Goal: Information Seeking & Learning: Learn about a topic

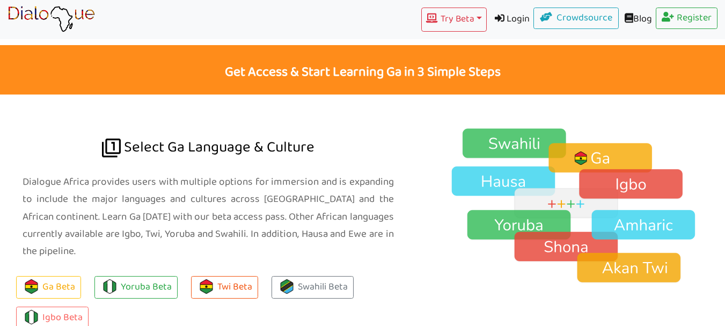
scroll to position [680, 0]
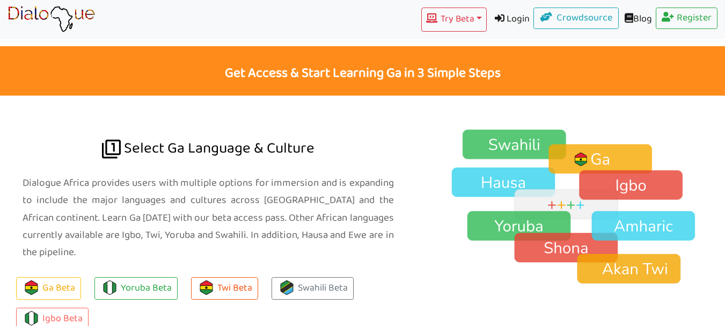
click at [598, 131] on img at bounding box center [578, 207] width 292 height 156
click at [61, 277] on link "Ga Beta" at bounding box center [48, 288] width 65 height 23
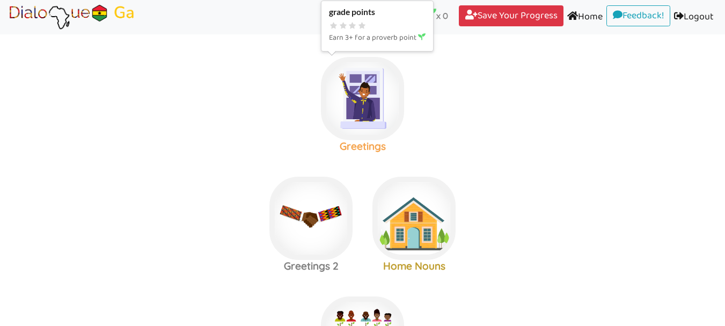
click at [363, 91] on img at bounding box center [362, 98] width 83 height 83
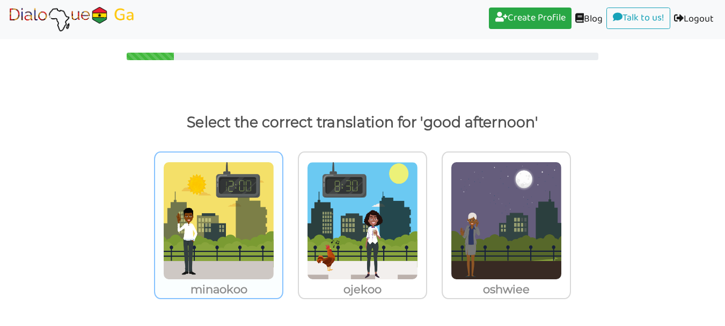
scroll to position [4, 0]
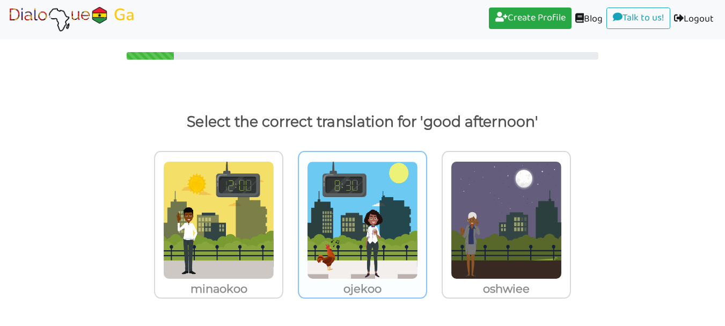
click at [355, 214] on img at bounding box center [362, 220] width 111 height 118
click at [426, 214] on input "ojekoo" at bounding box center [430, 213] width 8 height 8
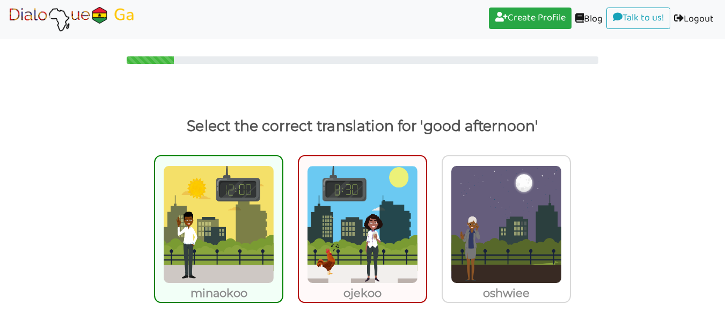
scroll to position [47, 0]
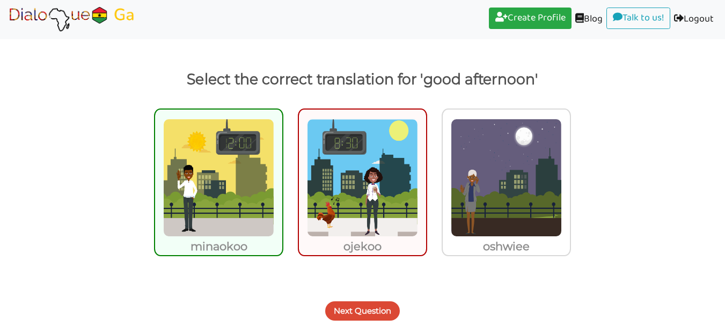
click at [348, 176] on img at bounding box center [362, 178] width 111 height 118
click at [426, 175] on input "ojekoo" at bounding box center [430, 171] width 8 height 8
radio input "true"
click at [386, 175] on img at bounding box center [362, 178] width 111 height 118
click at [426, 175] on input "ojekoo" at bounding box center [430, 171] width 8 height 8
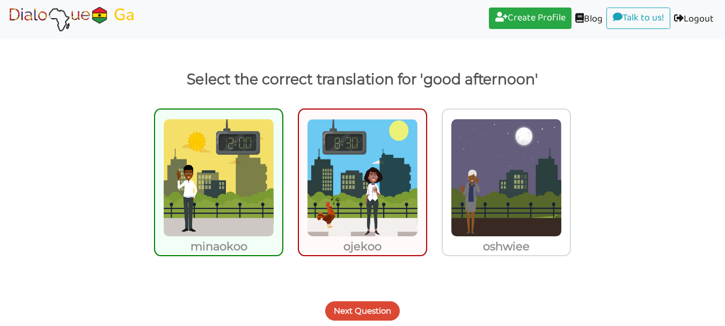
click at [227, 187] on img at bounding box center [218, 178] width 111 height 118
click at [282, 175] on input "minaokoo" at bounding box center [286, 171] width 8 height 8
click at [238, 181] on img at bounding box center [218, 178] width 111 height 118
click at [282, 175] on input "minaokoo" at bounding box center [286, 171] width 8 height 8
radio input "true"
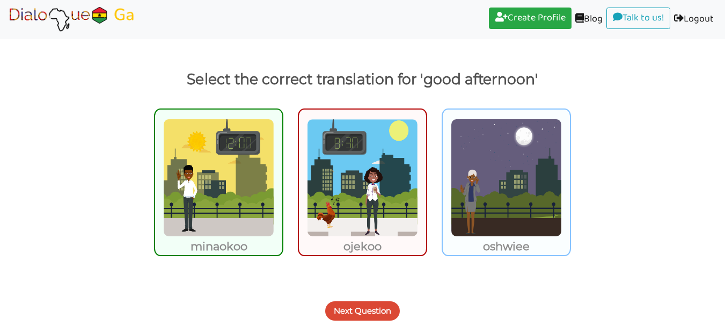
click at [465, 171] on img at bounding box center [506, 178] width 111 height 118
click at [570, 171] on input "oshwiee" at bounding box center [574, 171] width 8 height 8
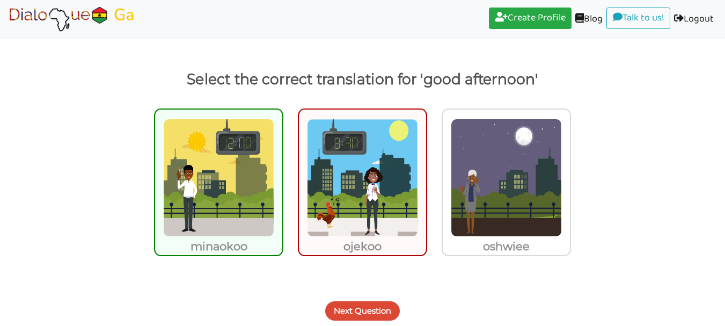
click at [363, 210] on img at bounding box center [362, 178] width 111 height 118
click at [426, 175] on input "ojekoo" at bounding box center [430, 171] width 8 height 8
click at [374, 175] on img at bounding box center [362, 178] width 111 height 118
click at [426, 175] on input "ojekoo" at bounding box center [430, 171] width 8 height 8
radio input "true"
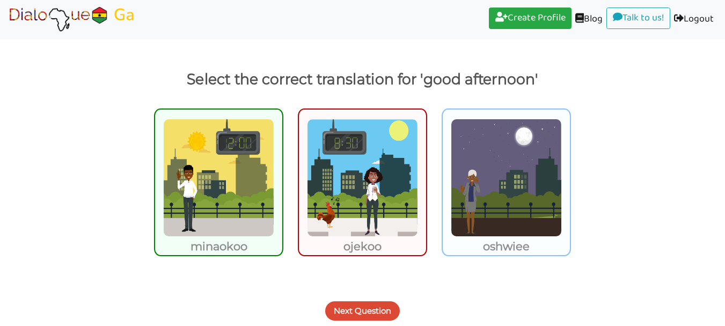
click at [501, 173] on img at bounding box center [506, 178] width 111 height 118
click at [570, 173] on input "oshwiee" at bounding box center [574, 171] width 8 height 8
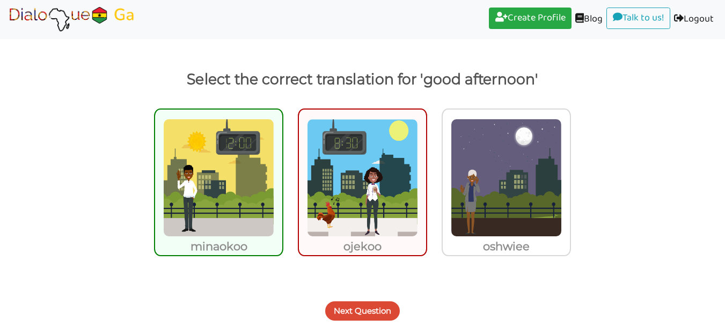
click at [352, 302] on button "Next Question" at bounding box center [362, 310] width 75 height 19
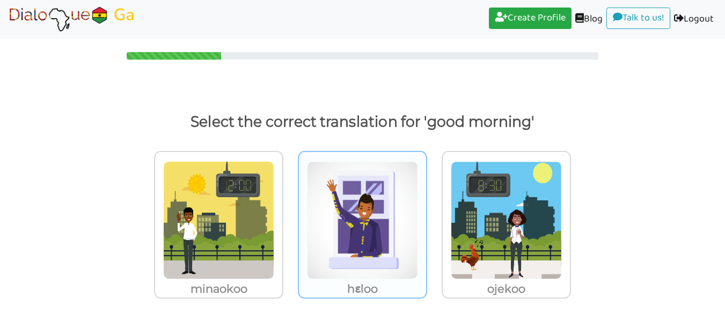
scroll to position [4, 0]
click at [356, 197] on img at bounding box center [362, 220] width 111 height 118
click at [426, 209] on input "hɛloo" at bounding box center [430, 213] width 8 height 8
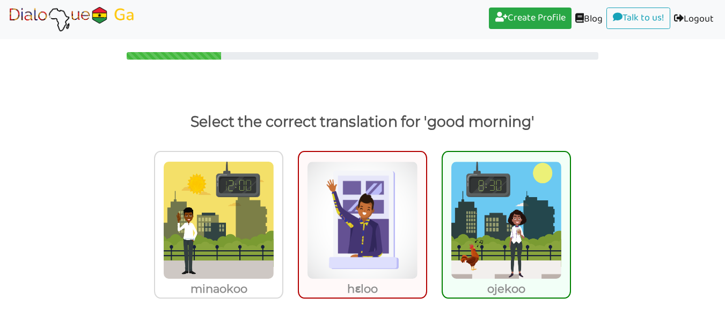
scroll to position [47, 0]
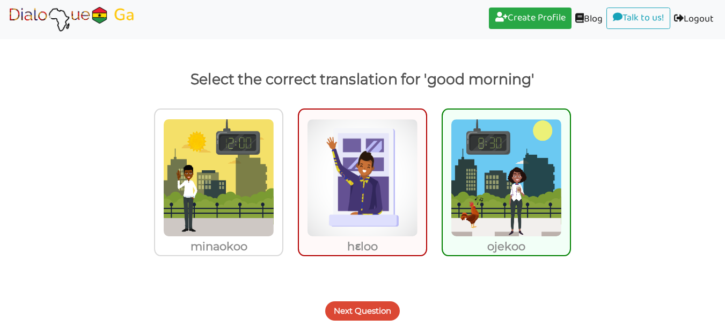
click at [478, 208] on img at bounding box center [506, 178] width 111 height 118
click at [570, 175] on input "ojekoo" at bounding box center [574, 171] width 8 height 8
click at [377, 304] on button "Next Question" at bounding box center [362, 310] width 75 height 19
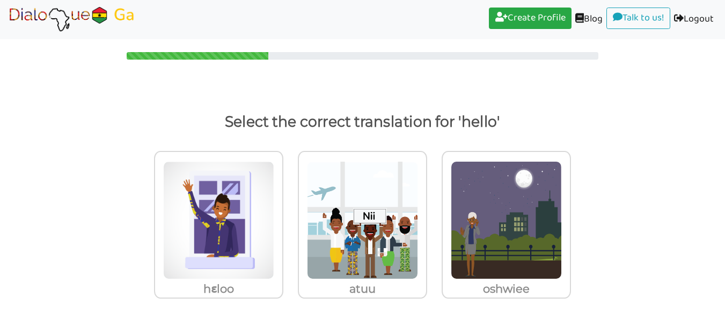
scroll to position [4, 0]
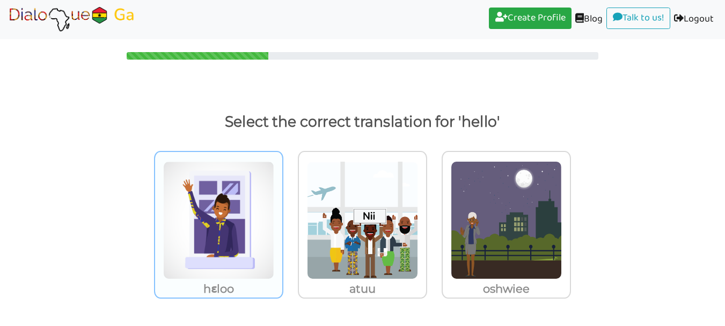
click at [226, 241] on img at bounding box center [218, 220] width 111 height 118
click at [282, 217] on input "hɛloo" at bounding box center [286, 213] width 8 height 8
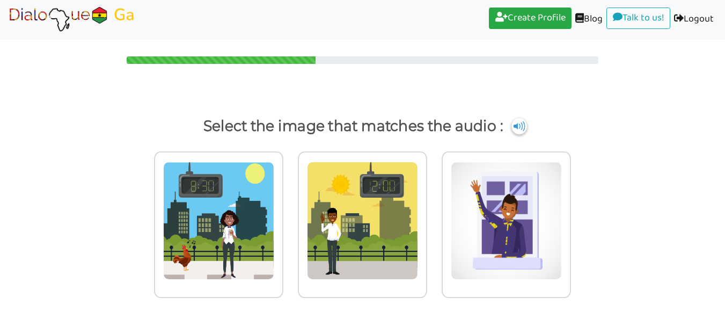
scroll to position [0, 0]
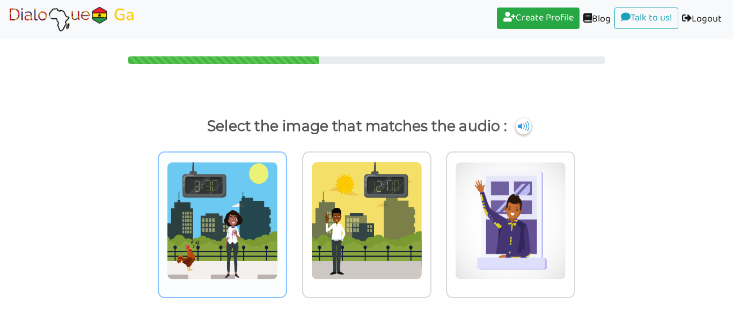
click at [231, 252] on img at bounding box center [222, 220] width 111 height 118
click at [286, 218] on input "radio" at bounding box center [290, 214] width 8 height 8
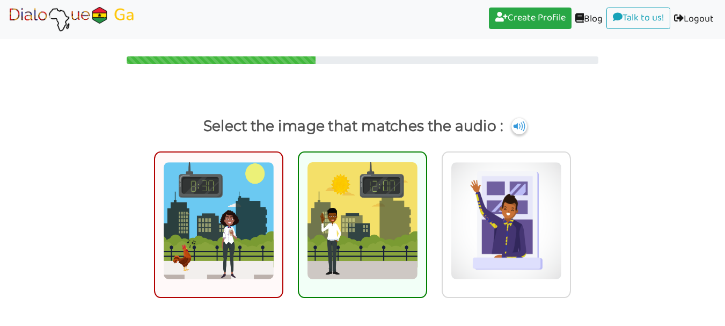
click at [355, 244] on img at bounding box center [362, 220] width 111 height 118
click at [426, 218] on input "radio" at bounding box center [430, 214] width 8 height 8
click at [402, 258] on img at bounding box center [362, 220] width 111 height 118
click at [426, 218] on input "radio" at bounding box center [430, 214] width 8 height 8
radio input "true"
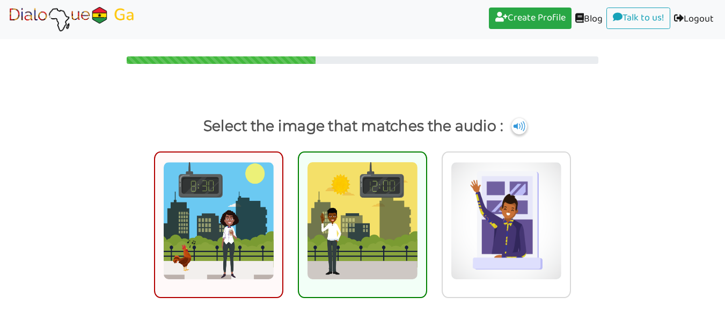
scroll to position [42, 0]
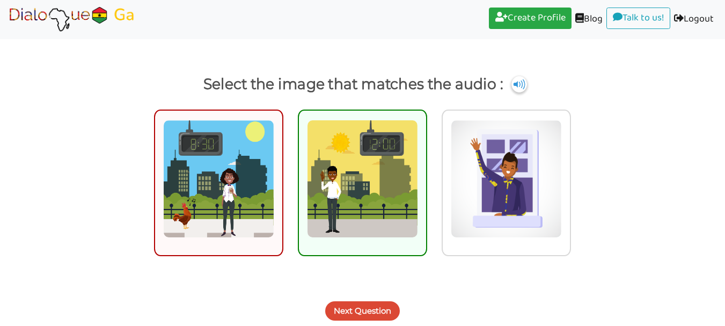
click at [371, 305] on button "Next Question" at bounding box center [362, 310] width 75 height 19
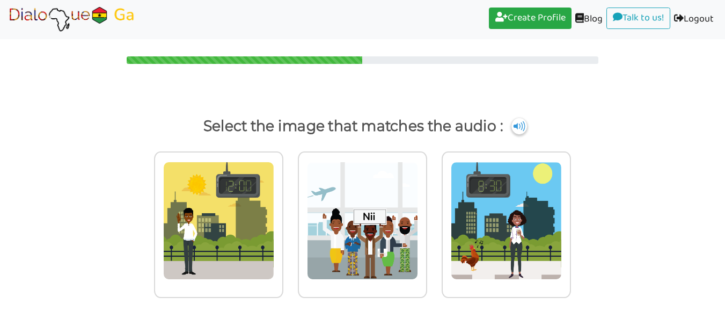
scroll to position [0, 0]
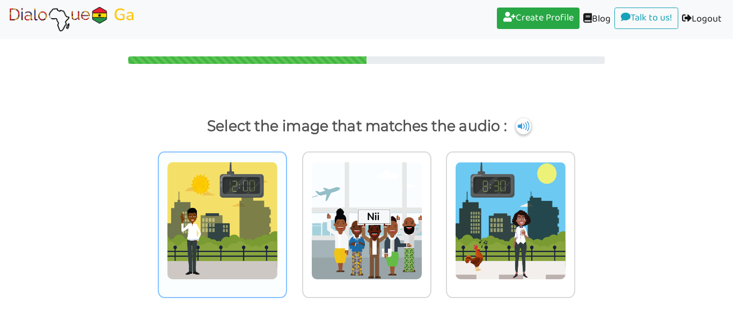
click at [234, 233] on img at bounding box center [222, 220] width 111 height 118
click at [286, 218] on input "radio" at bounding box center [290, 214] width 8 height 8
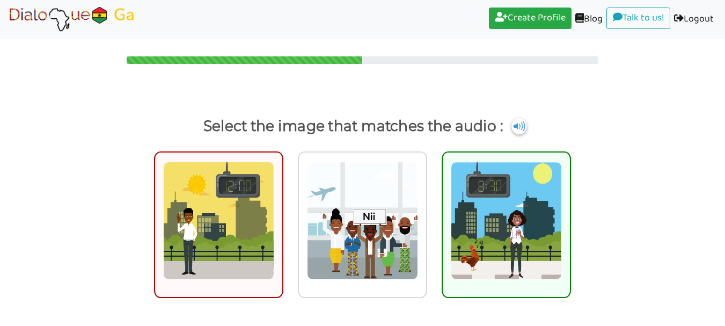
click at [476, 218] on img at bounding box center [506, 220] width 111 height 118
click at [570, 218] on input "radio" at bounding box center [574, 214] width 8 height 8
click at [488, 255] on img at bounding box center [506, 220] width 111 height 118
click at [570, 218] on input "radio" at bounding box center [574, 214] width 8 height 8
radio input "true"
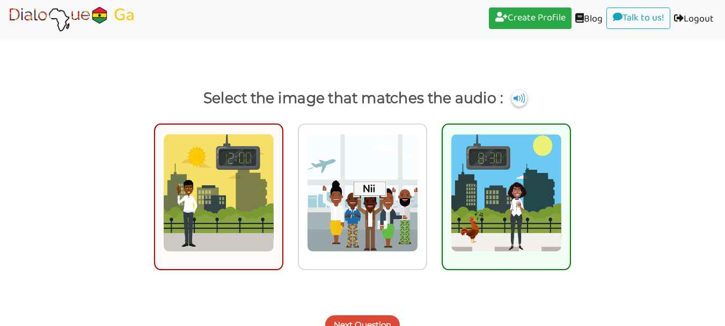
scroll to position [42, 0]
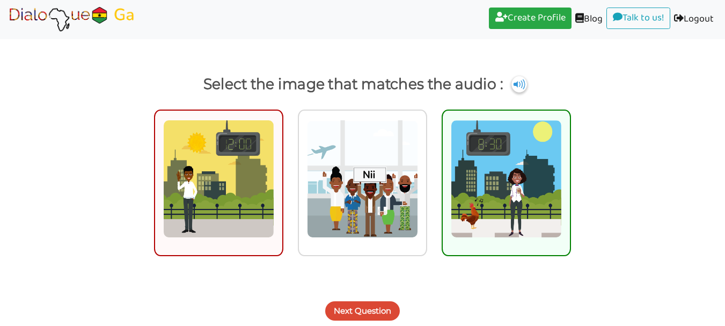
click at [348, 308] on button "Next Question" at bounding box center [362, 310] width 75 height 19
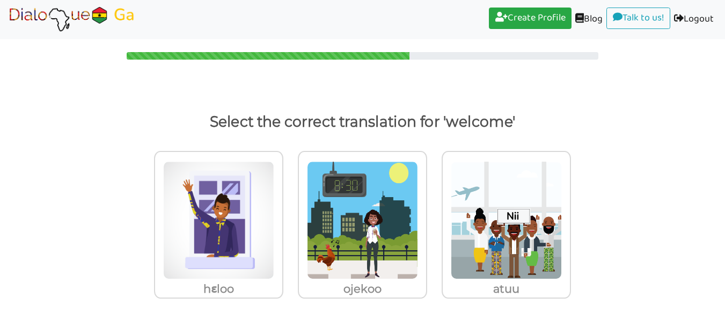
scroll to position [4, 0]
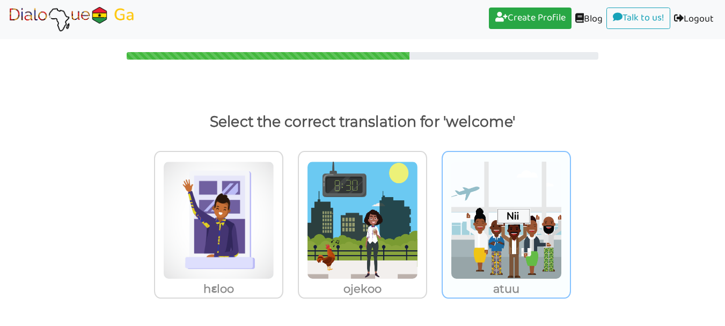
click at [482, 242] on img at bounding box center [506, 220] width 111 height 118
click at [570, 217] on input "atuu" at bounding box center [574, 213] width 8 height 8
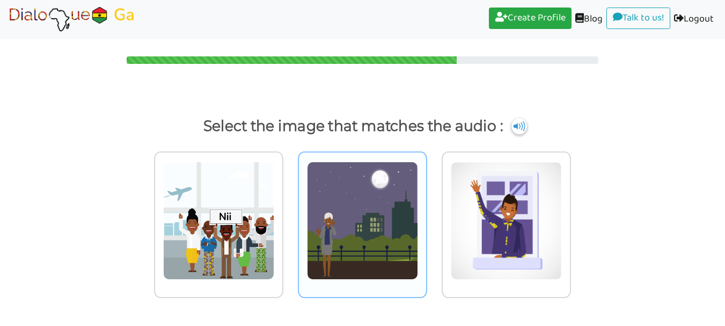
scroll to position [0, 0]
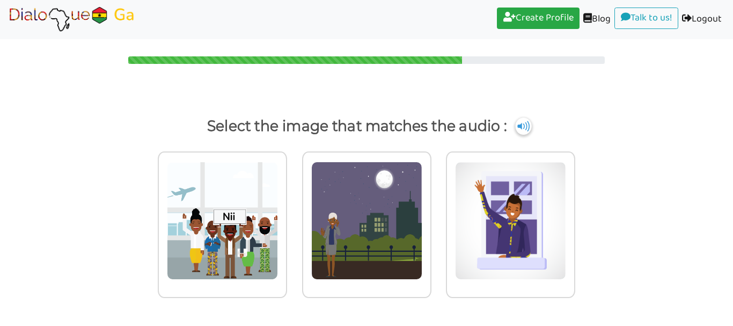
click at [530, 127] on img at bounding box center [523, 125] width 16 height 17
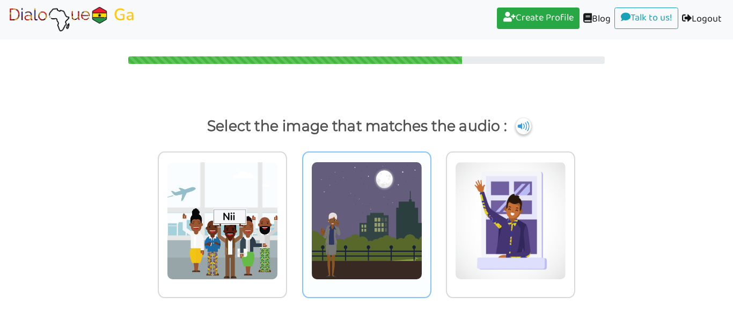
click at [390, 240] on img at bounding box center [366, 220] width 111 height 118
click at [430, 218] on input "radio" at bounding box center [434, 214] width 8 height 8
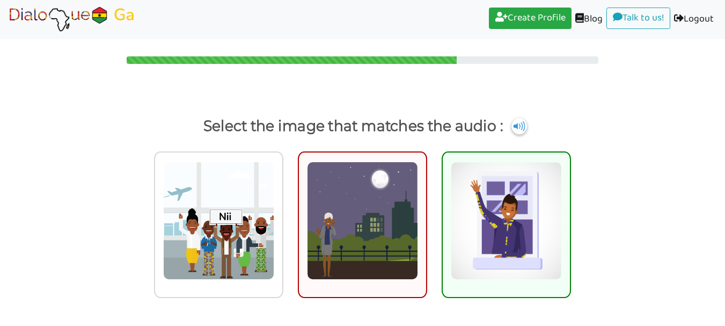
click at [470, 221] on img at bounding box center [506, 220] width 111 height 118
click at [570, 218] on input "radio" at bounding box center [574, 214] width 8 height 8
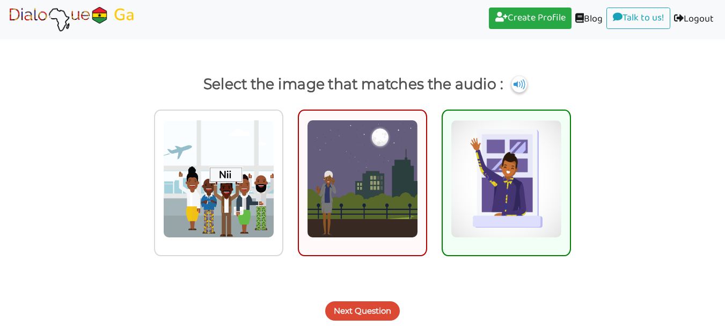
click at [352, 306] on button "Next Question" at bounding box center [362, 310] width 75 height 19
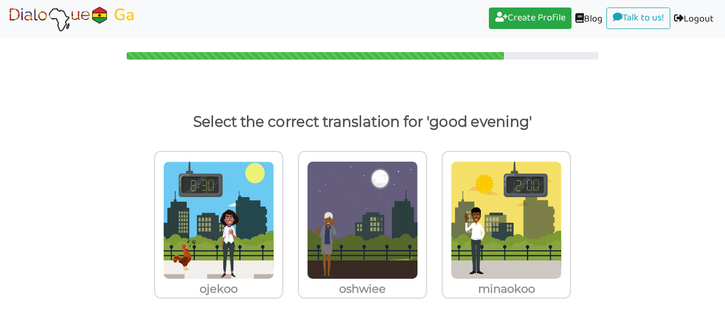
scroll to position [4, 0]
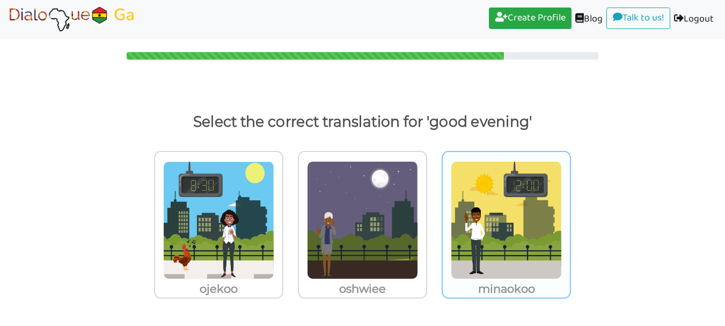
click at [471, 244] on img at bounding box center [506, 220] width 111 height 118
click at [570, 217] on input "minaokoo" at bounding box center [574, 213] width 8 height 8
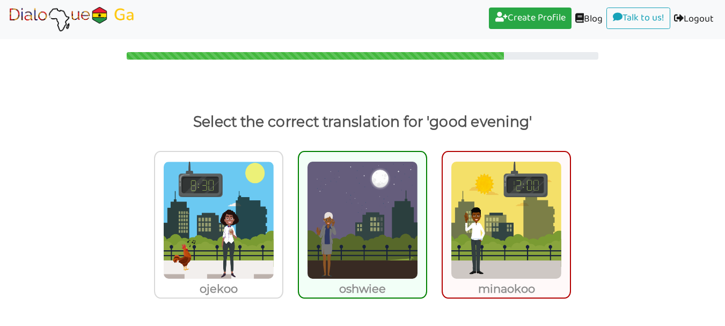
scroll to position [42, 0]
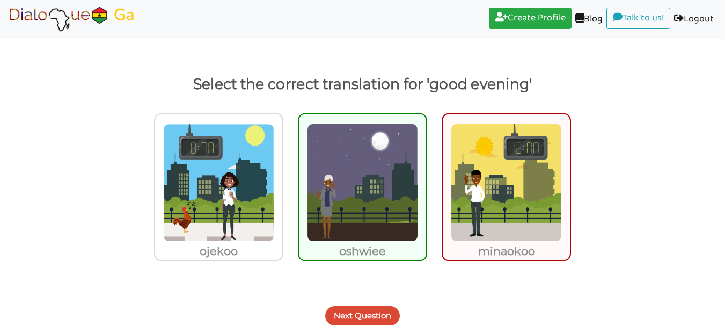
click at [329, 233] on img at bounding box center [362, 182] width 111 height 118
click at [426, 180] on input "oshwiee" at bounding box center [430, 176] width 8 height 8
